Goal: Navigation & Orientation: Find specific page/section

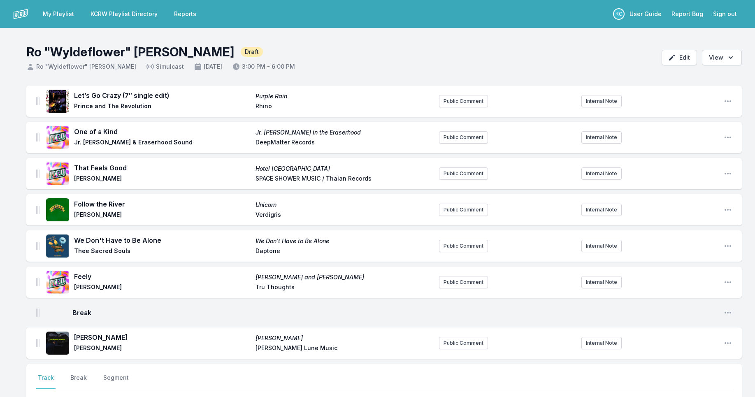
click at [57, 14] on link "My Playlist" at bounding box center [58, 14] width 41 height 15
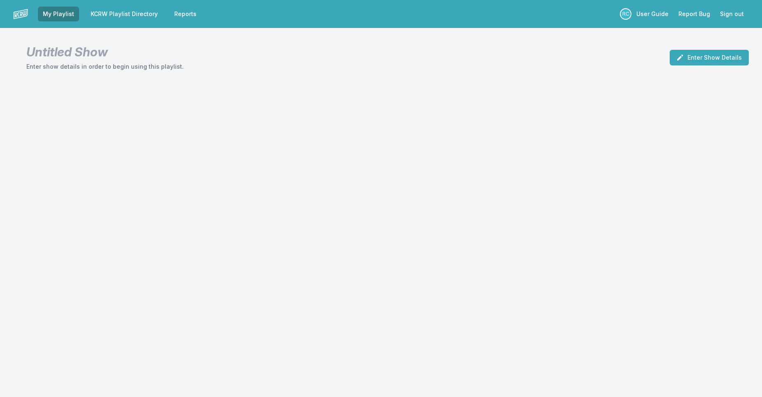
click at [60, 14] on link "My Playlist" at bounding box center [58, 14] width 41 height 15
click at [126, 15] on link "KCRW Playlist Directory" at bounding box center [124, 14] width 77 height 15
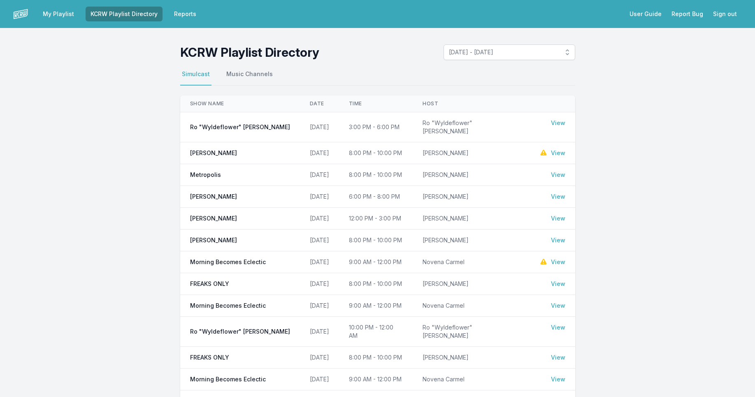
click at [63, 14] on link "My Playlist" at bounding box center [58, 14] width 41 height 15
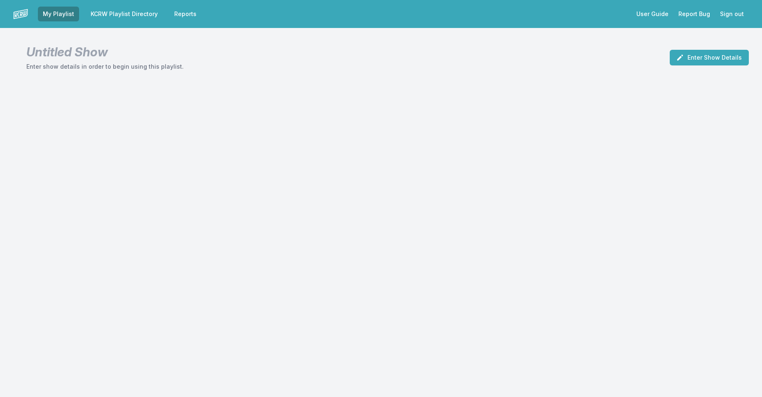
click at [445, 118] on div "My Playlist KCRW Playlist Directory Reports User Guide Report Bug Sign out Unti…" at bounding box center [381, 198] width 762 height 397
